Goal: Task Accomplishment & Management: Manage account settings

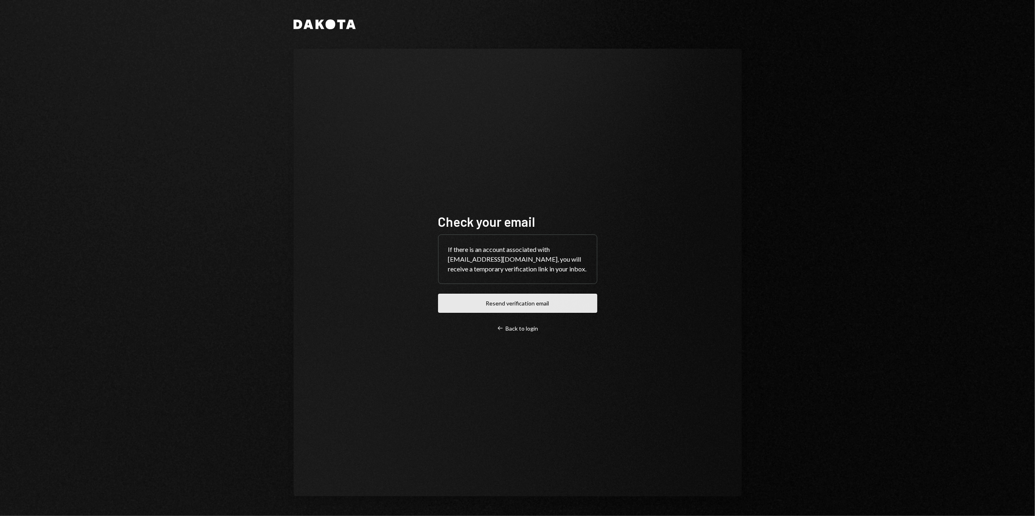
click at [517, 305] on button "Resend verification email" at bounding box center [517, 303] width 159 height 19
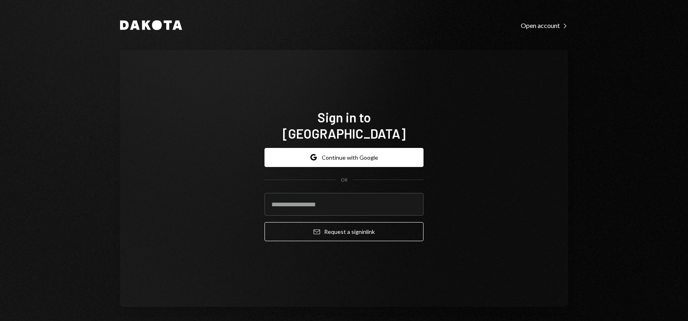
type input "**********"
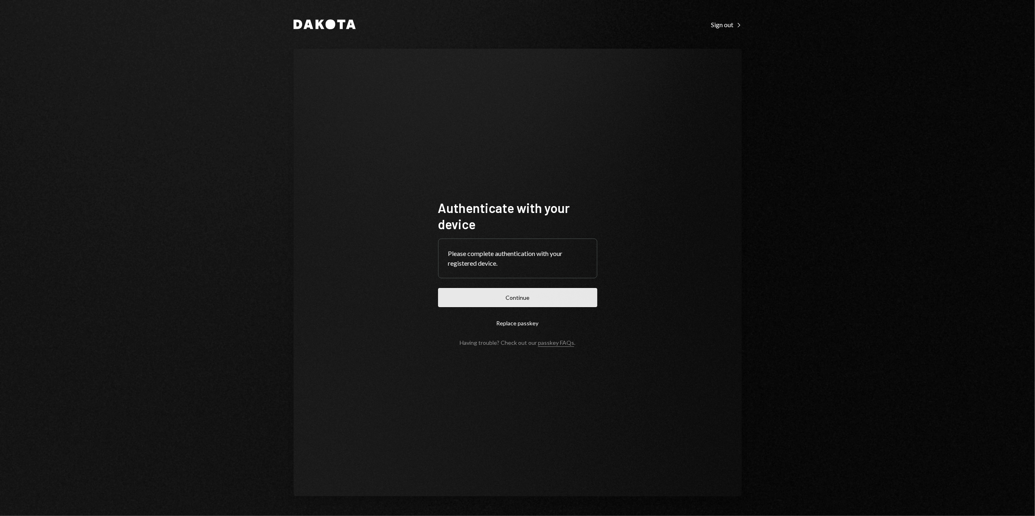
click at [543, 300] on button "Continue" at bounding box center [517, 297] width 159 height 19
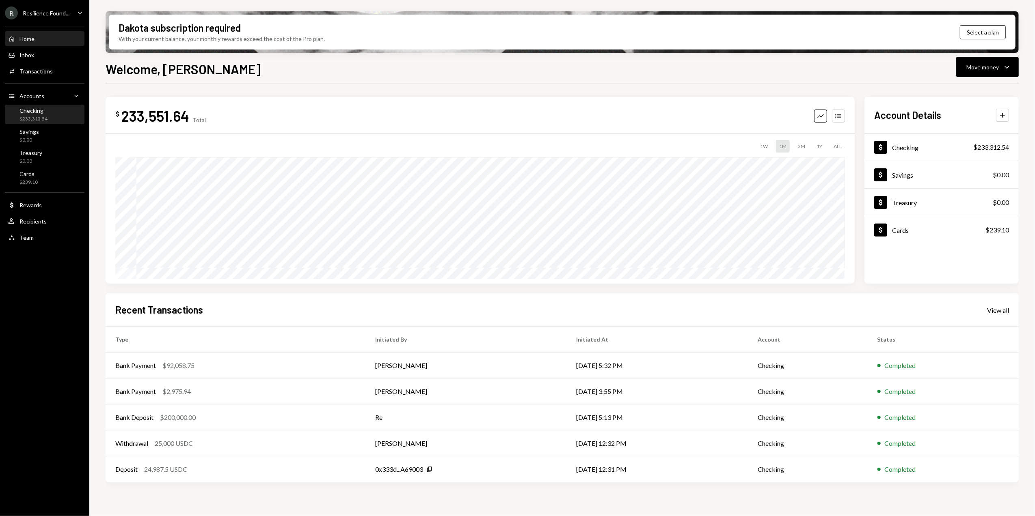
click at [33, 111] on div "Checking" at bounding box center [33, 110] width 28 height 7
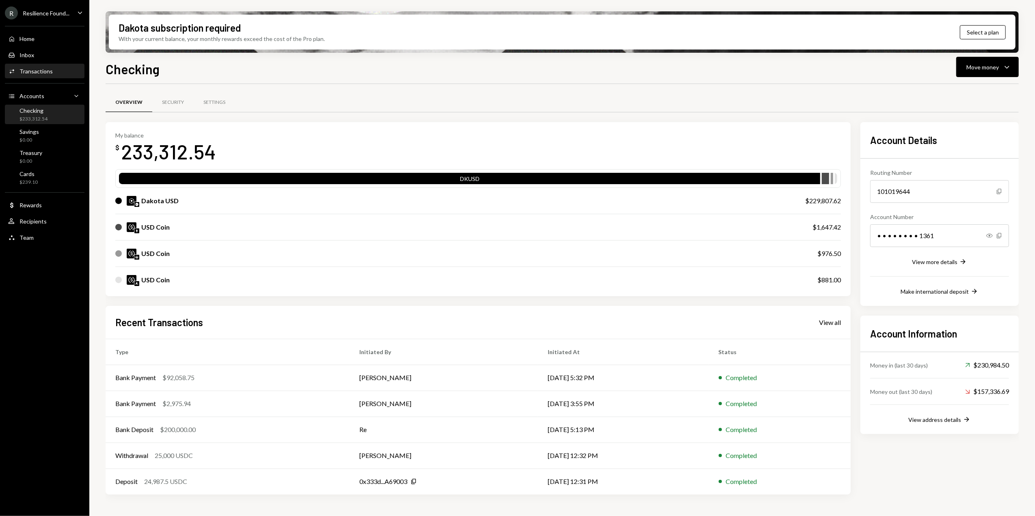
click at [39, 74] on div "Transactions" at bounding box center [35, 71] width 33 height 7
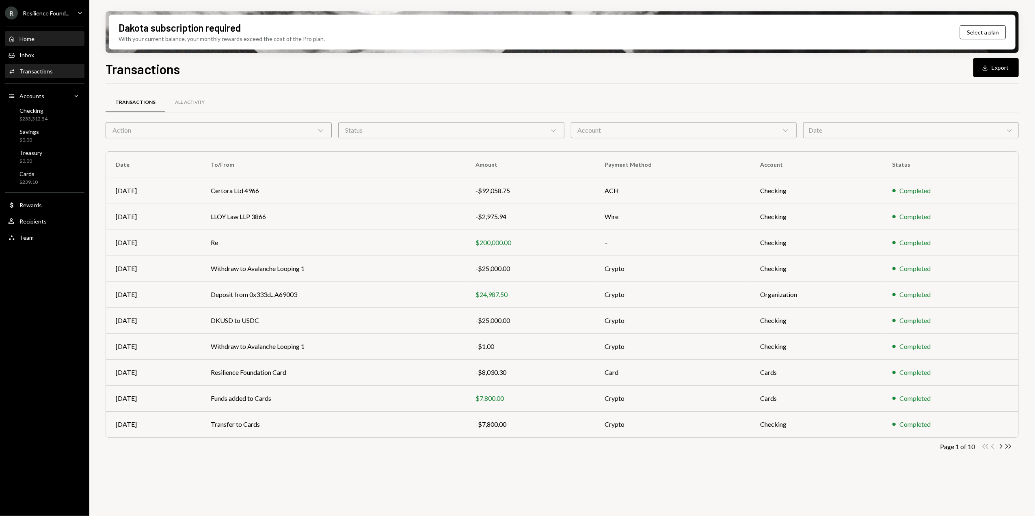
click at [36, 42] on div "Home Home" at bounding box center [44, 38] width 73 height 7
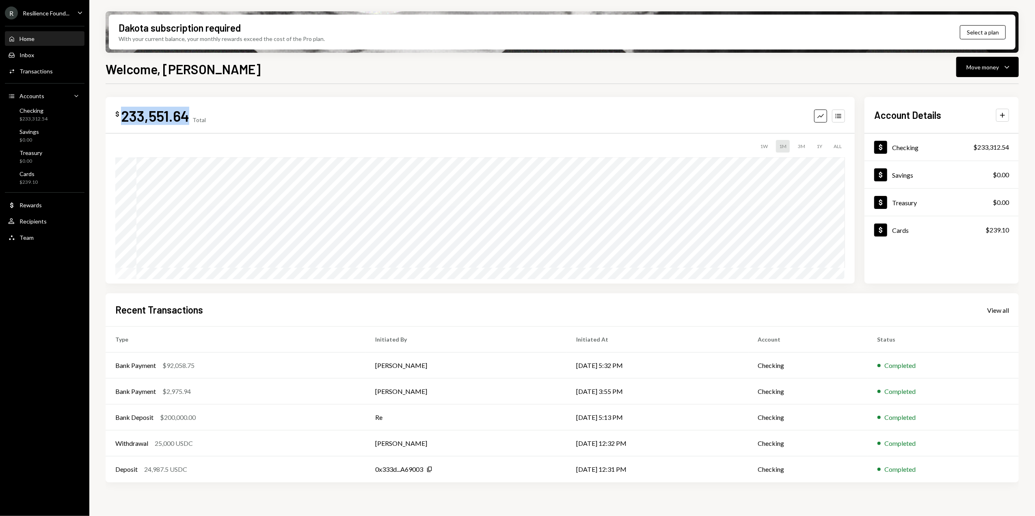
drag, startPoint x: 187, startPoint y: 116, endPoint x: 123, endPoint y: 114, distance: 64.1
click at [123, 114] on div "233,551.64" at bounding box center [155, 116] width 68 height 18
copy div "233,551.64"
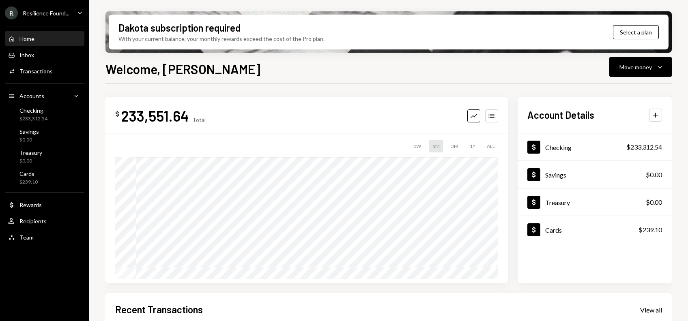
click at [139, 92] on div "$ 233,551.64 Total Graph Accounts 1W 1M 3M 1Y ALL Account Details Plus Dollar C…" at bounding box center [389, 291] width 567 height 415
